Goal: Complete application form: Complete application form

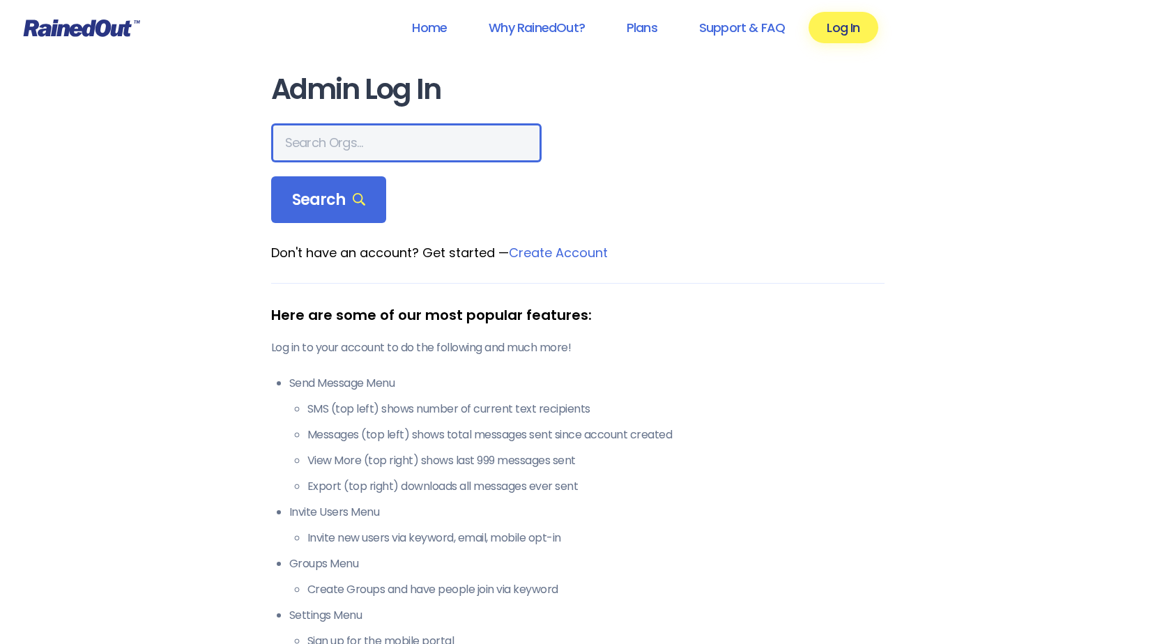
click at [355, 133] on input "text" at bounding box center [406, 142] width 270 height 39
type input "City of [GEOGRAPHIC_DATA] rec"
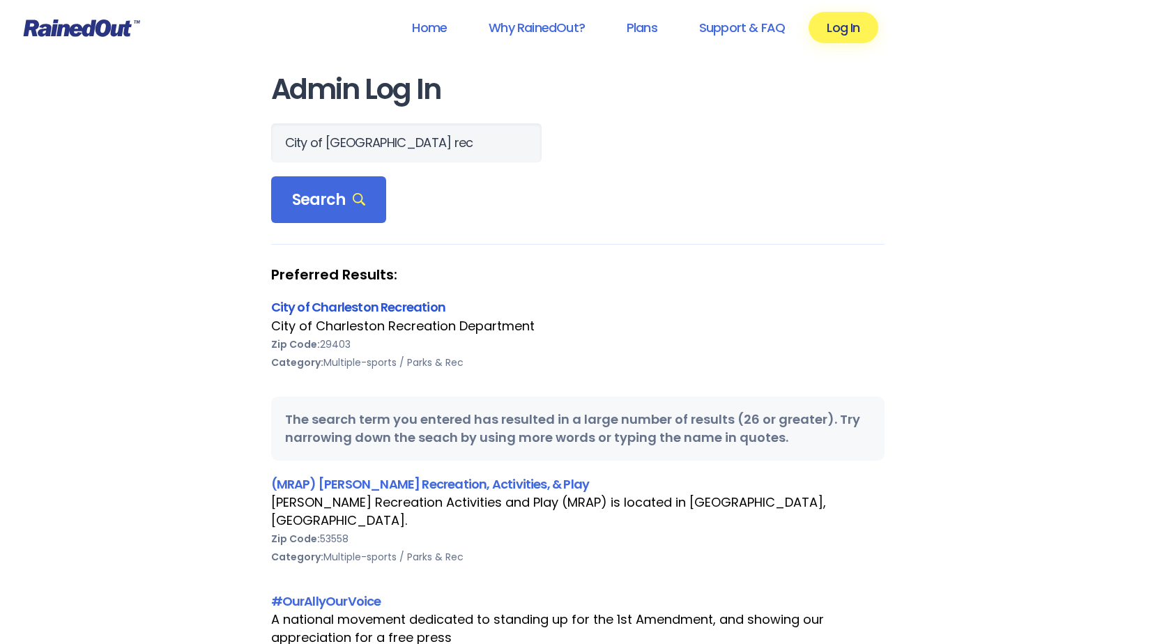
click at [324, 304] on link "City of Charleston Recreation" at bounding box center [358, 306] width 175 height 17
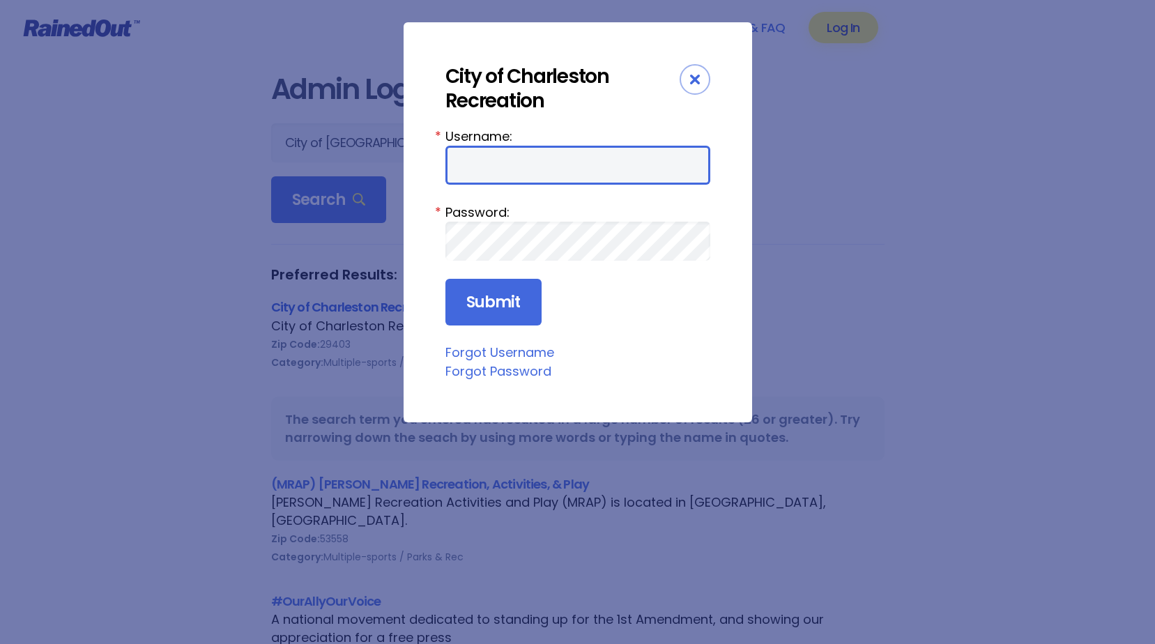
type input "CharlestonTC"
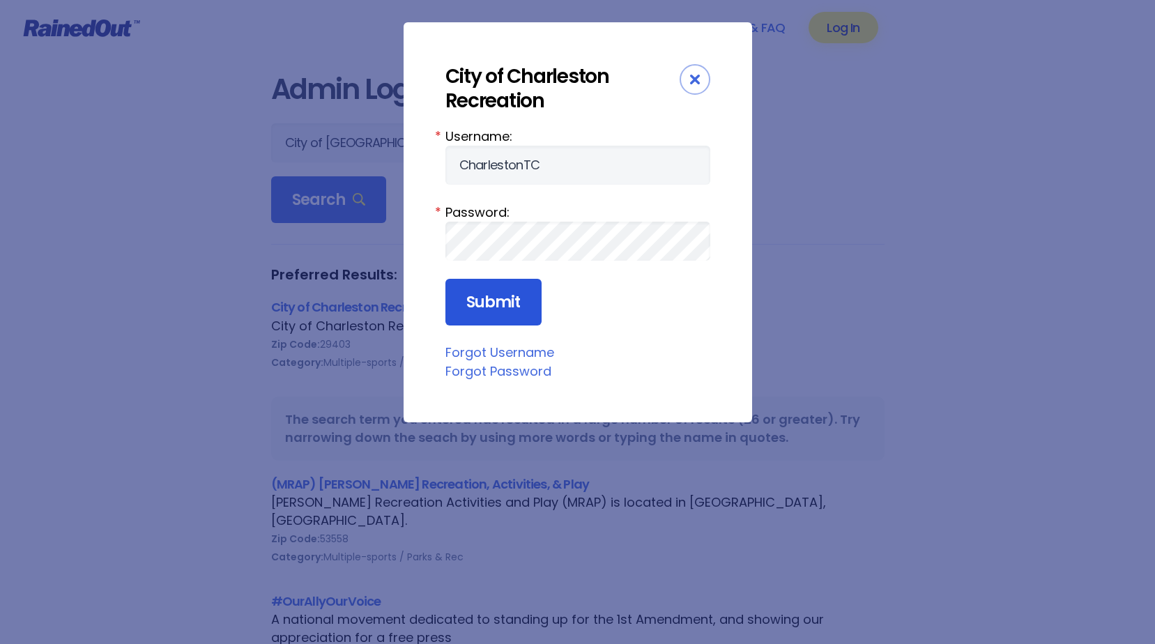
click at [482, 296] on input "Submit" at bounding box center [493, 302] width 96 height 47
click at [494, 303] on input "Submit" at bounding box center [493, 302] width 96 height 47
drag, startPoint x: 494, startPoint y: 303, endPoint x: 501, endPoint y: 321, distance: 18.8
click at [501, 321] on input "Submit" at bounding box center [493, 302] width 96 height 47
click at [512, 293] on input "Submit" at bounding box center [493, 302] width 96 height 47
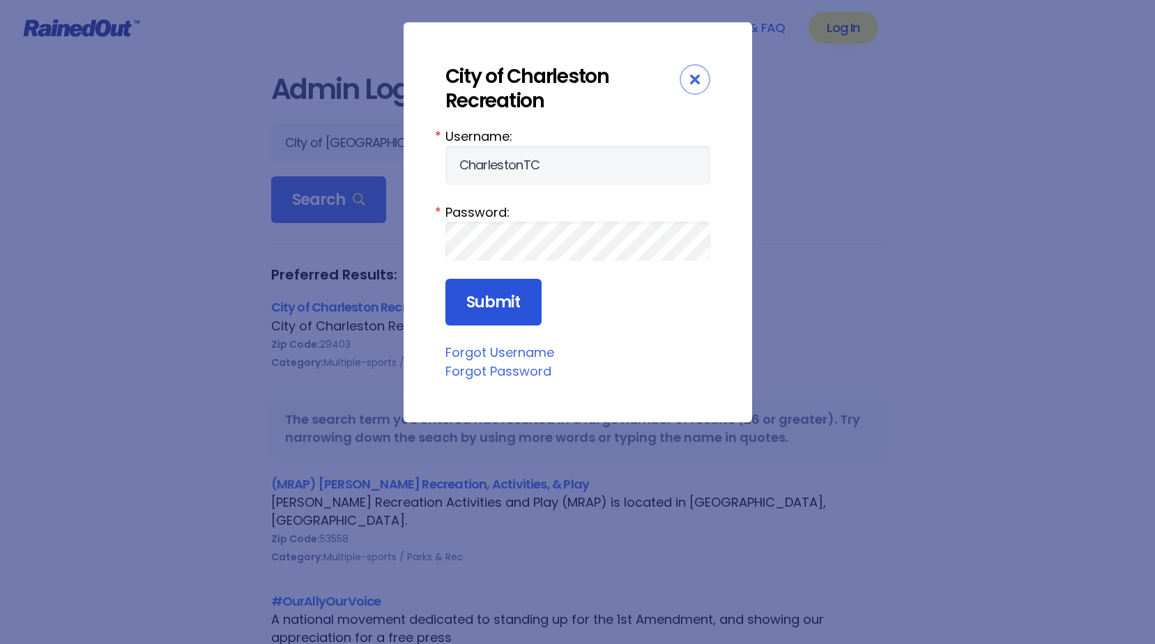
click at [512, 293] on input "Submit" at bounding box center [493, 302] width 96 height 47
click at [472, 304] on input "Submit" at bounding box center [493, 302] width 96 height 47
